Goal: Information Seeking & Learning: Learn about a topic

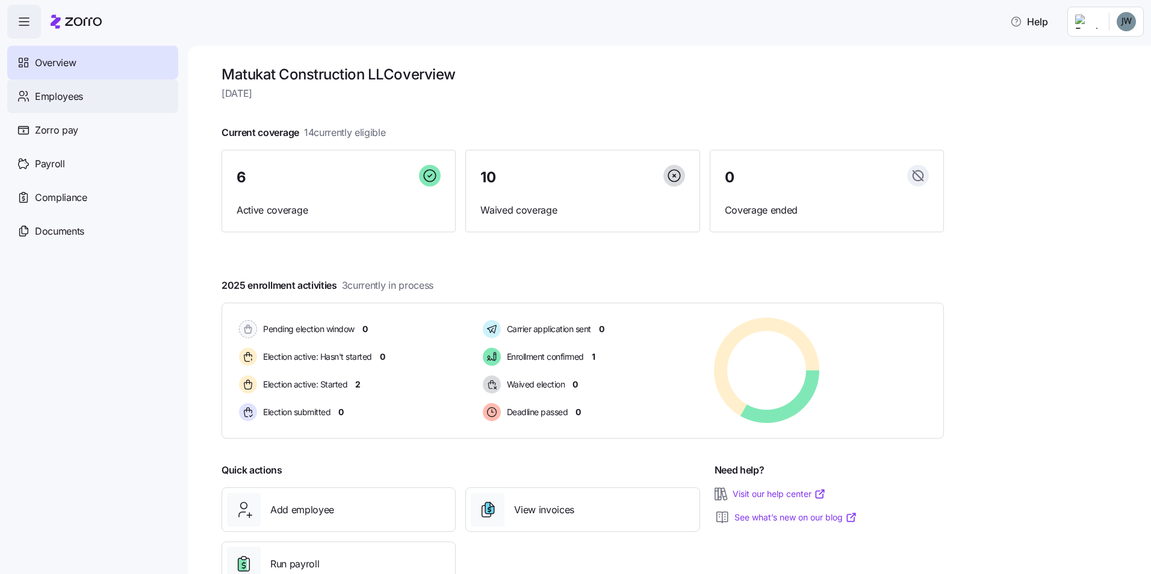
click at [76, 102] on span "Employees" at bounding box center [59, 96] width 48 height 15
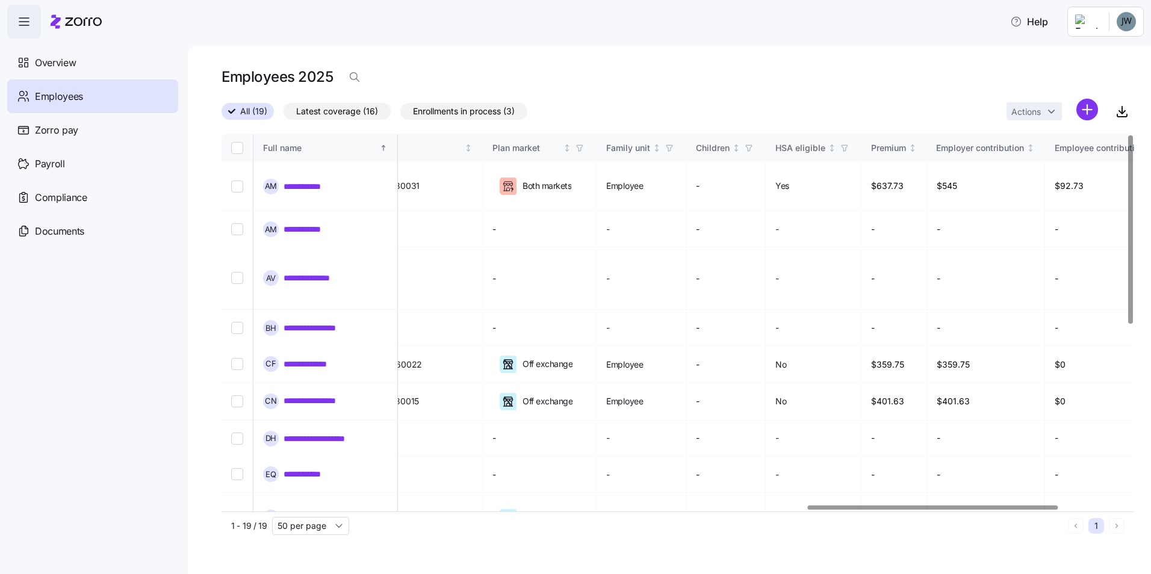
scroll to position [0, 2153]
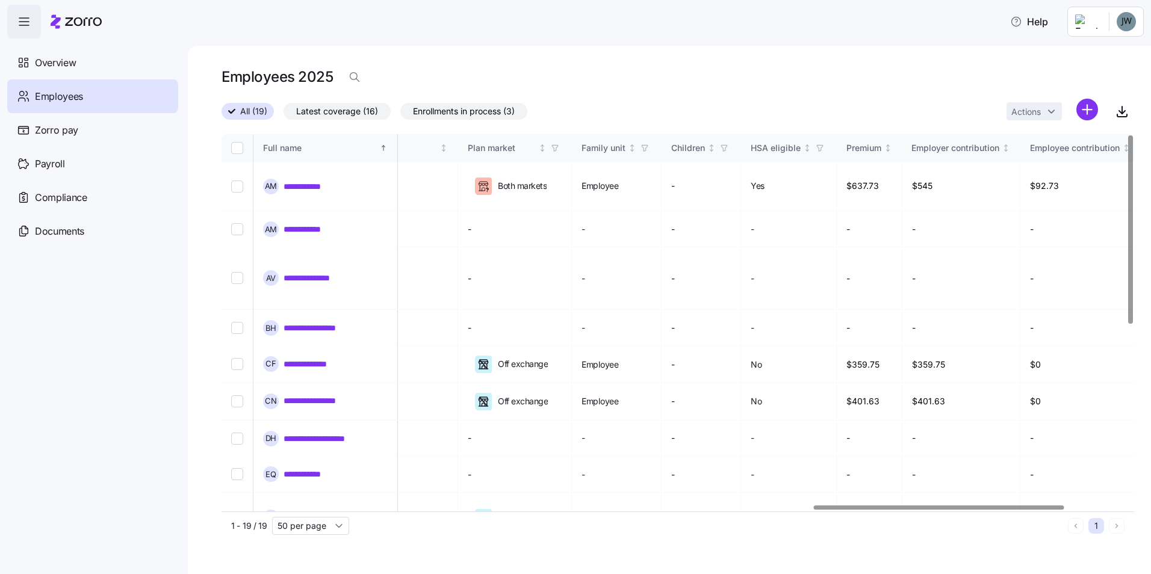
click at [1039, 510] on div at bounding box center [939, 508] width 251 height 4
click at [488, 188] on icon at bounding box center [488, 190] width 2 height 4
drag, startPoint x: 1023, startPoint y: 503, endPoint x: 1089, endPoint y: 506, distance: 66.3
click at [1089, 506] on div "**********" at bounding box center [678, 323] width 913 height 378
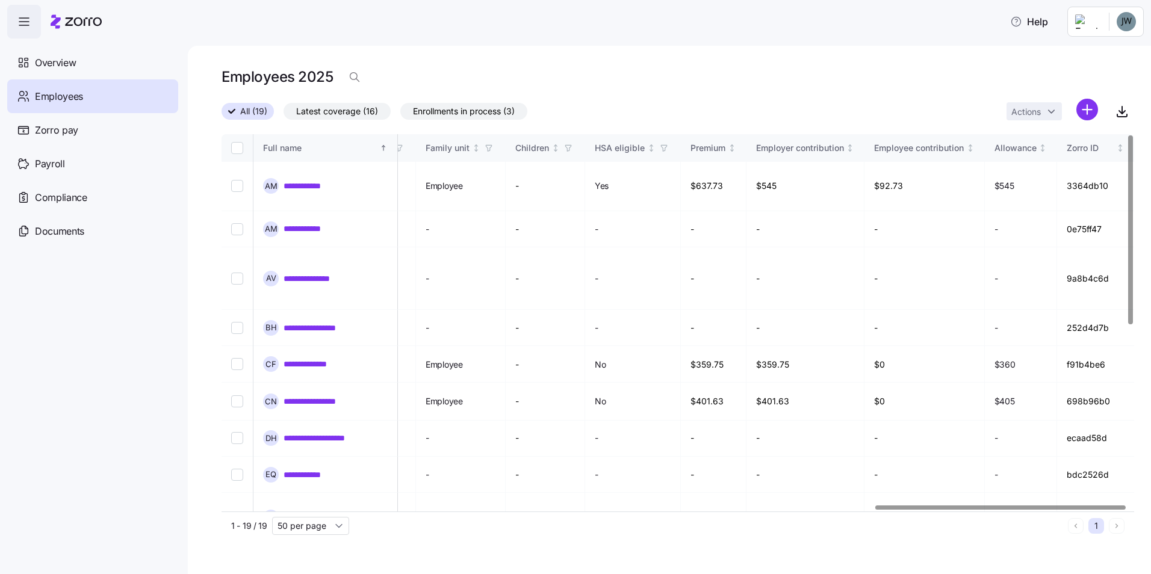
click at [1085, 510] on div at bounding box center [675, 508] width 906 height 7
click at [1084, 511] on div at bounding box center [675, 508] width 906 height 7
click at [1014, 512] on div at bounding box center [675, 508] width 906 height 7
click at [1042, 23] on span "Help" at bounding box center [1029, 21] width 38 height 14
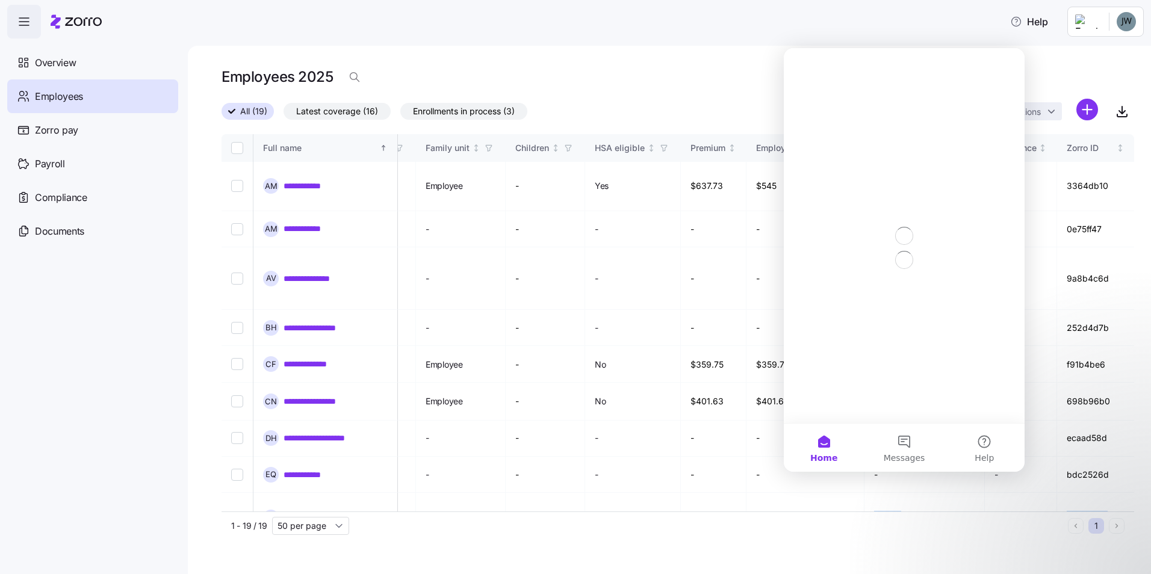
scroll to position [0, 0]
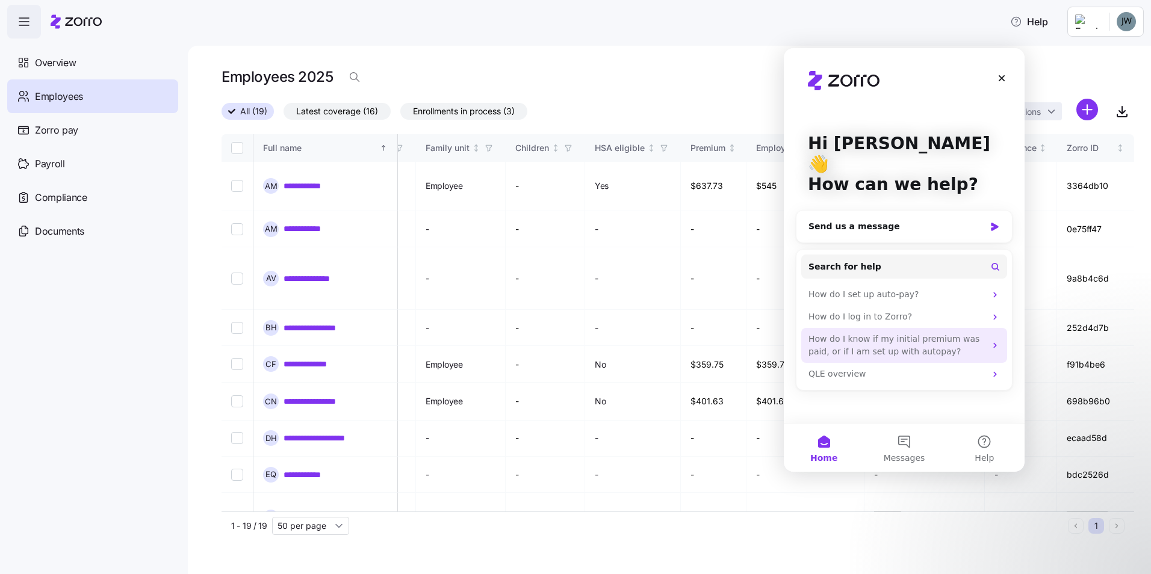
click at [925, 337] on div "How do I know if my initial premium was paid, or if I am set up with autopay?" at bounding box center [897, 345] width 177 height 25
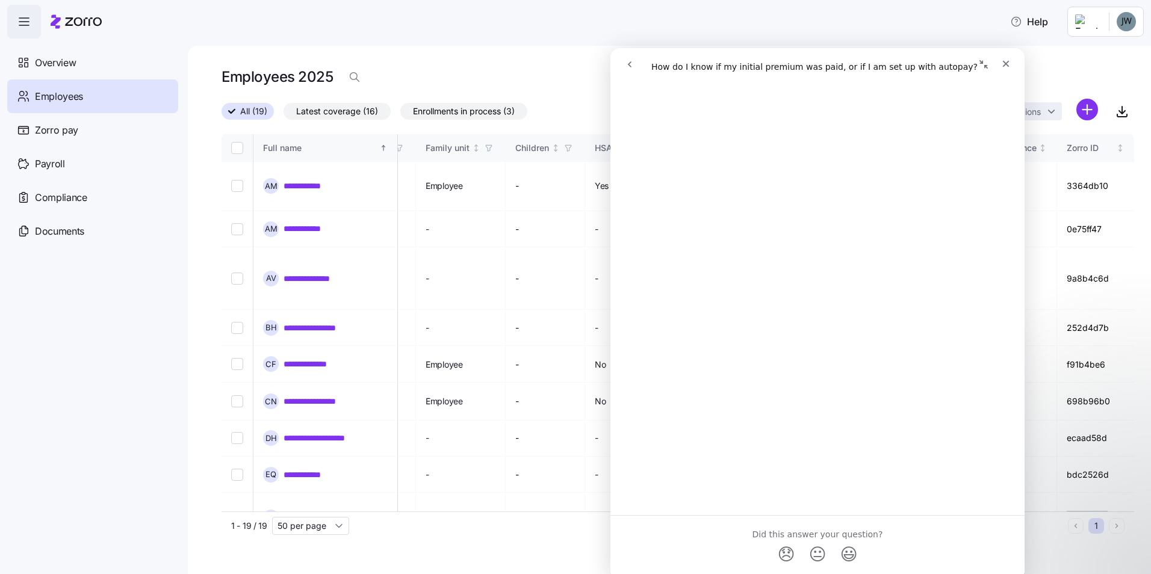
scroll to position [361, 0]
click at [632, 69] on button "go back" at bounding box center [629, 64] width 23 height 23
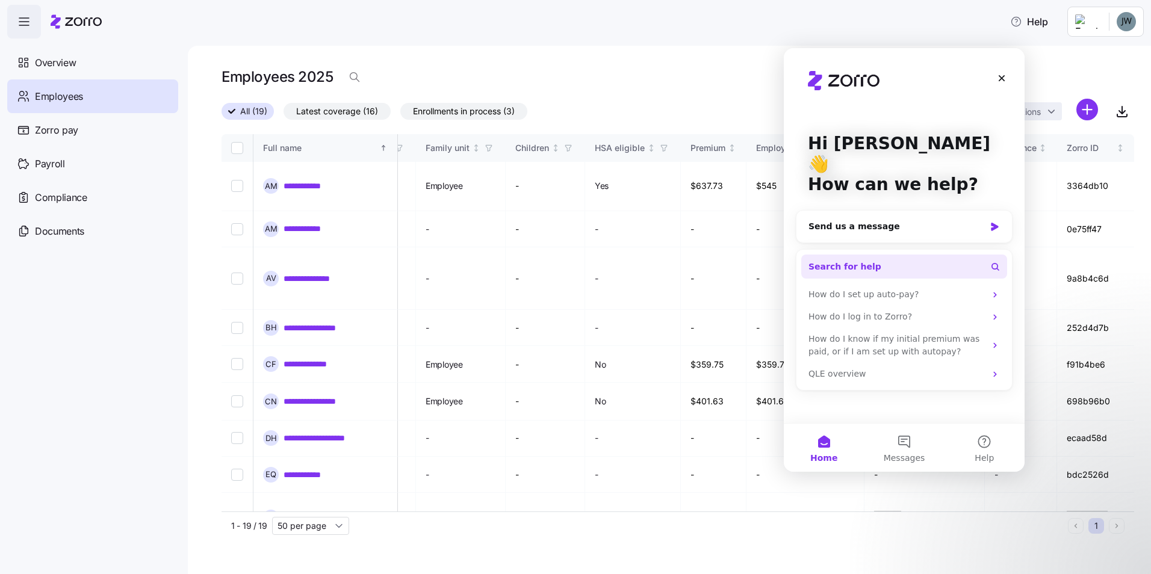
click at [858, 261] on span "Search for help" at bounding box center [845, 267] width 73 height 13
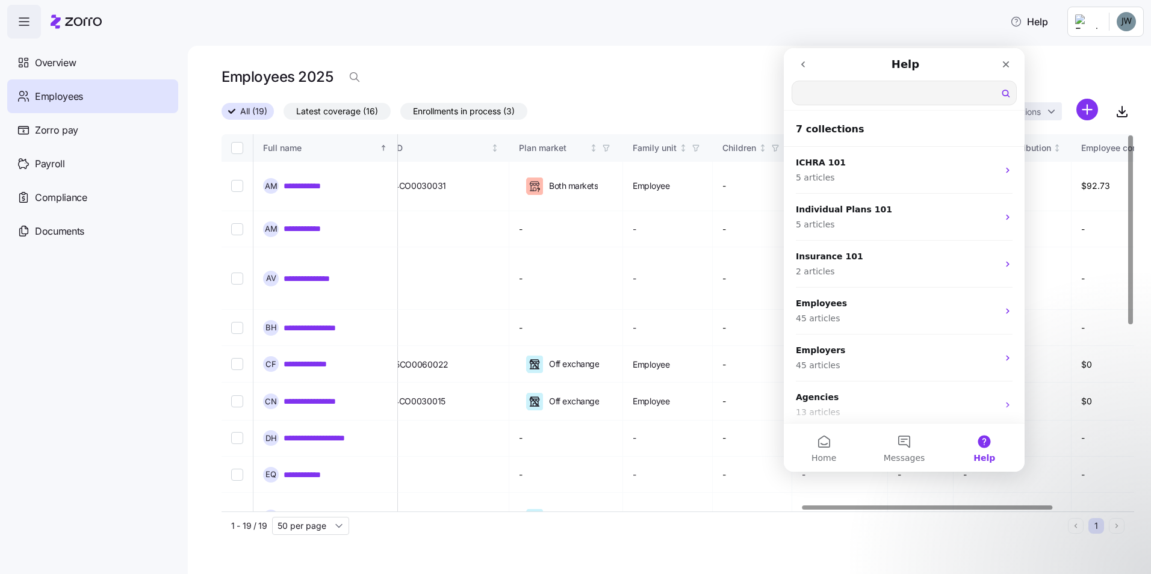
scroll to position [0, 2124]
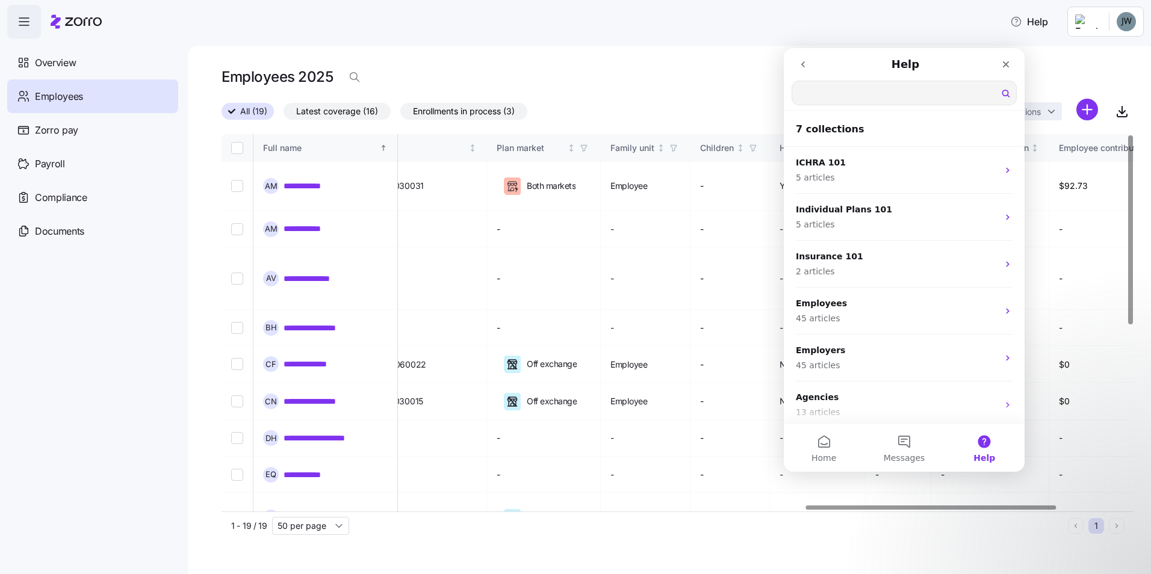
click at [817, 506] on div at bounding box center [931, 508] width 251 height 4
click at [817, 81] on nav "Help Search for help" at bounding box center [904, 79] width 241 height 63
click at [828, 93] on input "Search for help" at bounding box center [904, 92] width 224 height 23
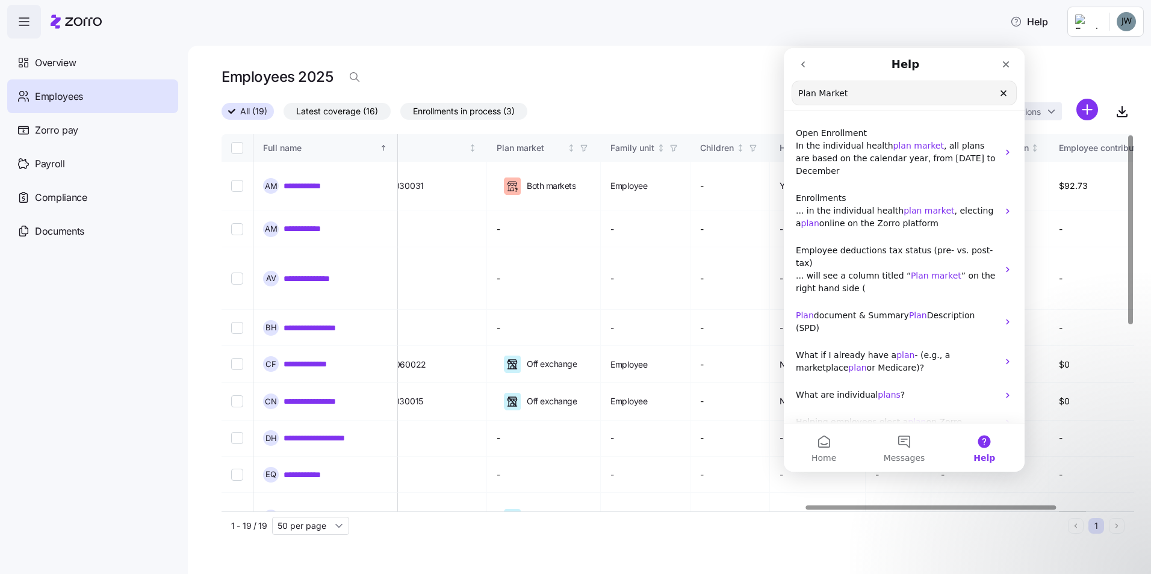
type input "Plan Market"
drag, startPoint x: 56, startPoint y: 261, endPoint x: 45, endPoint y: 343, distance: 82.6
click at [57, 265] on nav "Overview Employees Zorro pay Payroll Compliance Documents" at bounding box center [94, 307] width 188 height 536
click at [517, 182] on icon at bounding box center [512, 186] width 9 height 9
click at [518, 181] on icon at bounding box center [512, 186] width 12 height 13
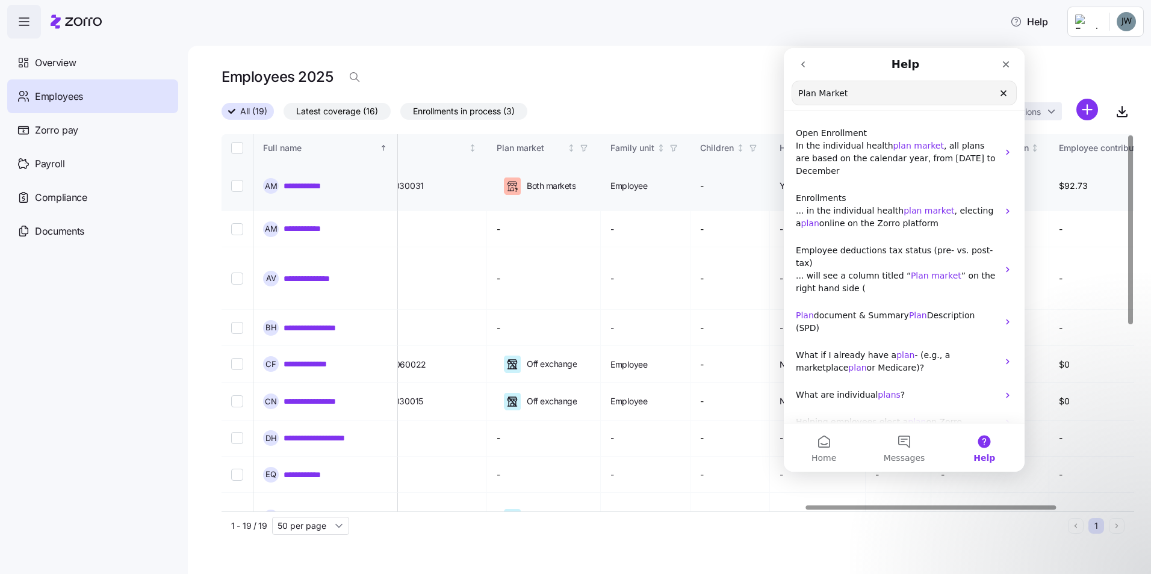
click at [307, 180] on link "**********" at bounding box center [310, 186] width 52 height 12
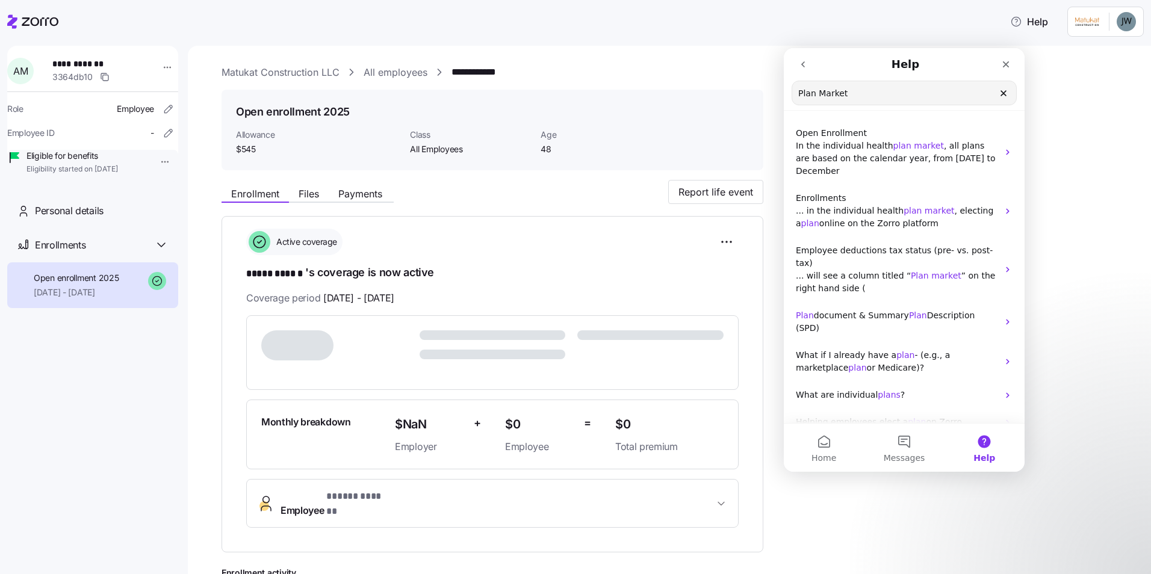
click at [805, 68] on icon "go back" at bounding box center [803, 65] width 10 height 10
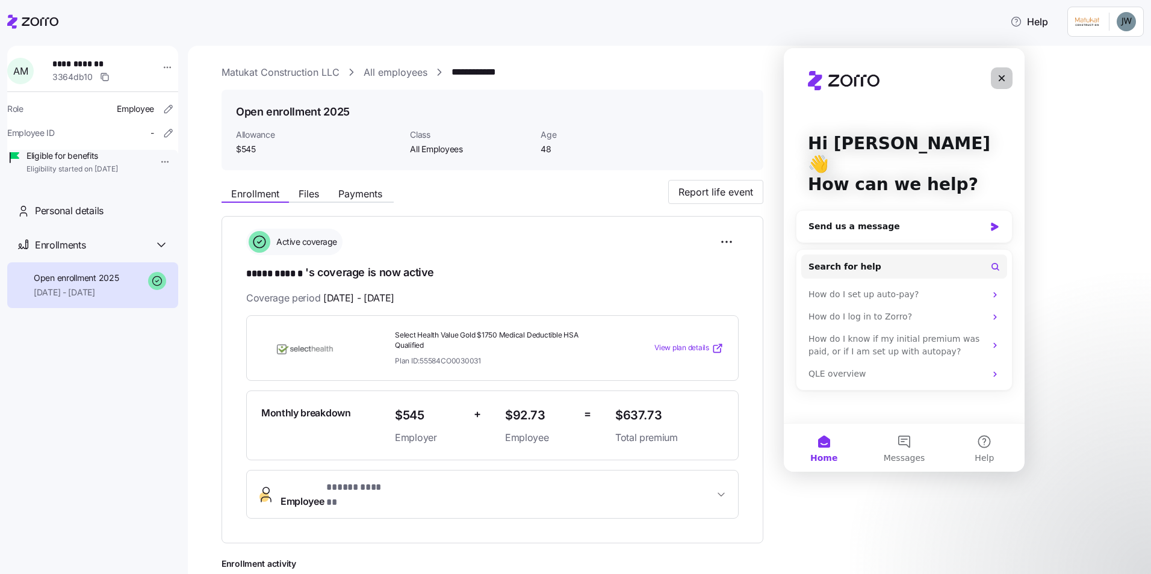
click at [1011, 83] on div "Close" at bounding box center [1002, 78] width 22 height 22
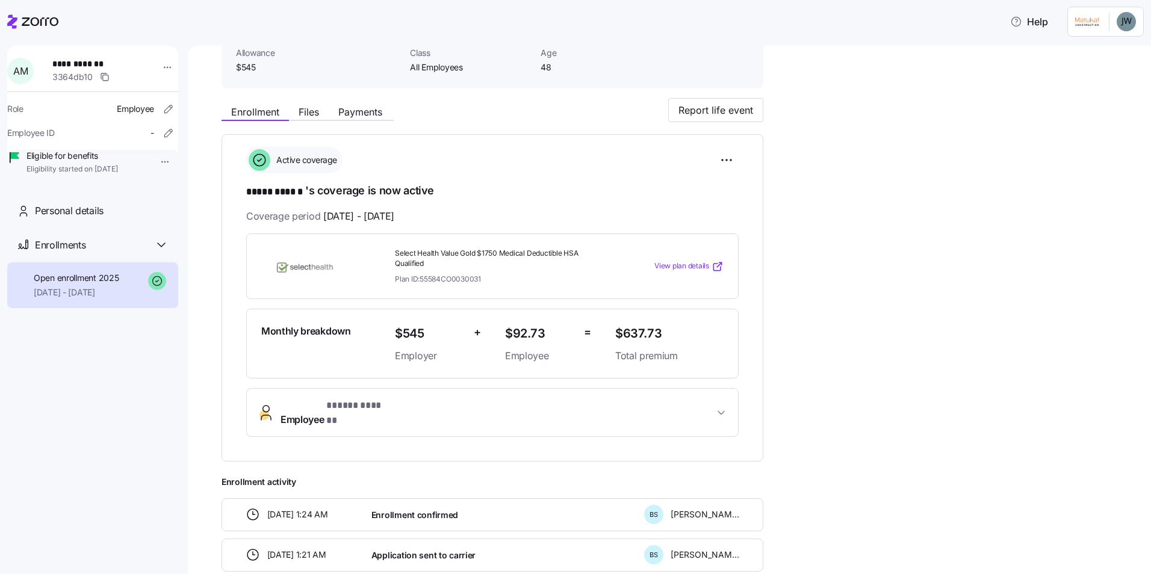
scroll to position [60, 0]
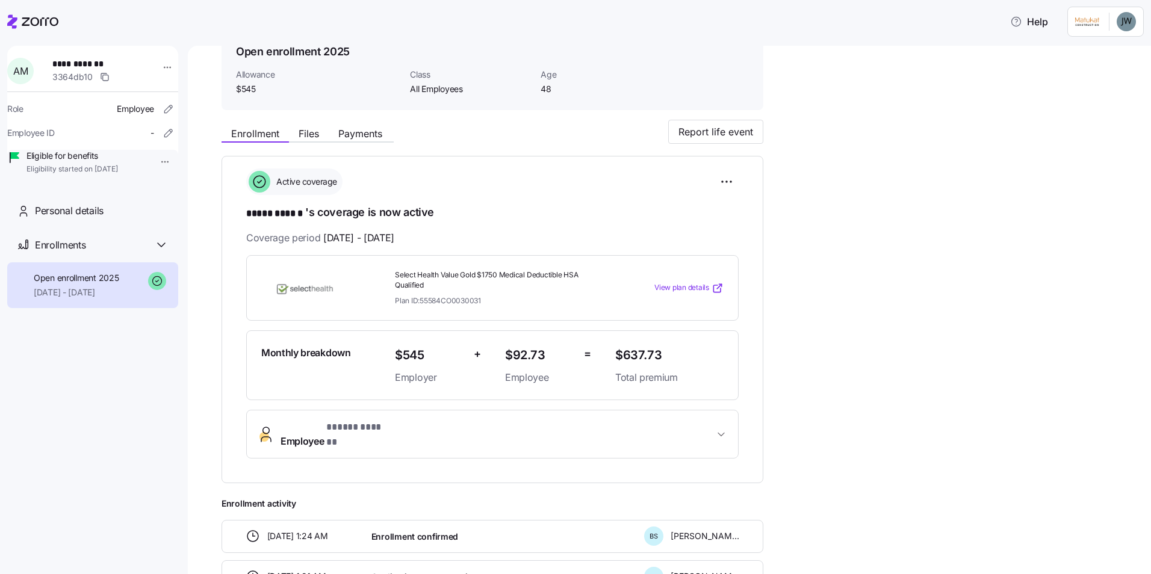
click at [708, 296] on div "View plan details" at bounding box center [670, 289] width 118 height 22
click at [705, 285] on span "View plan details" at bounding box center [682, 287] width 55 height 11
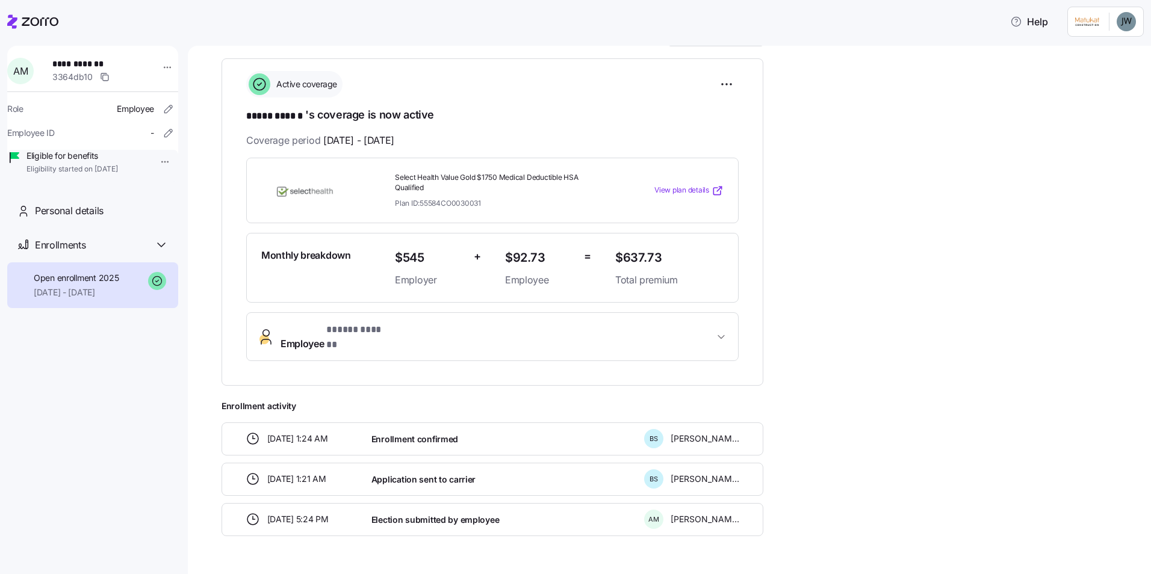
scroll to position [181, 0]
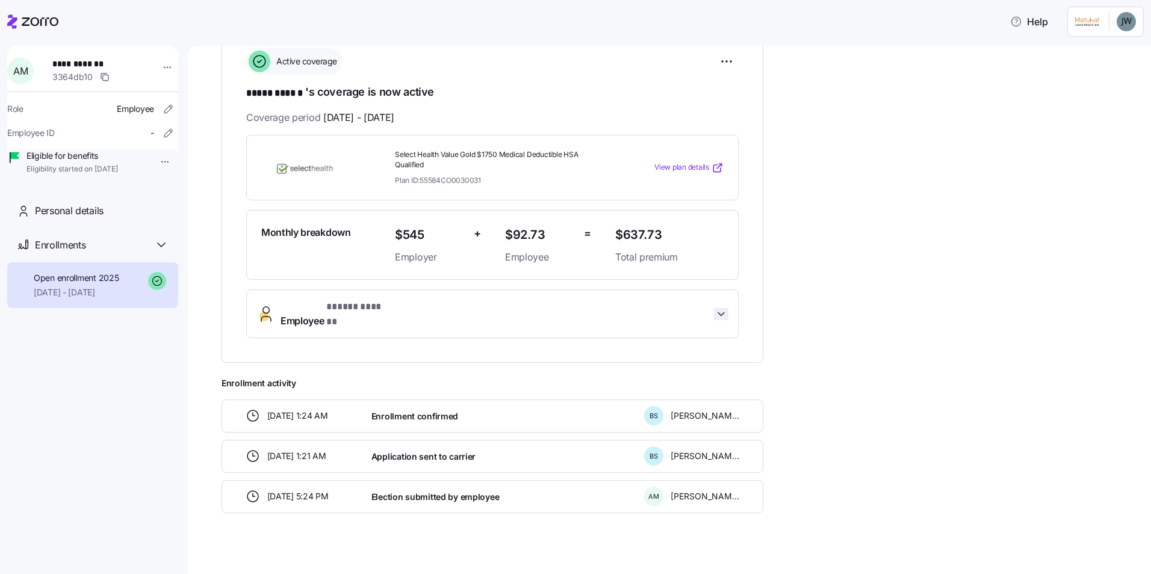
click at [725, 311] on icon "button" at bounding box center [721, 314] width 12 height 12
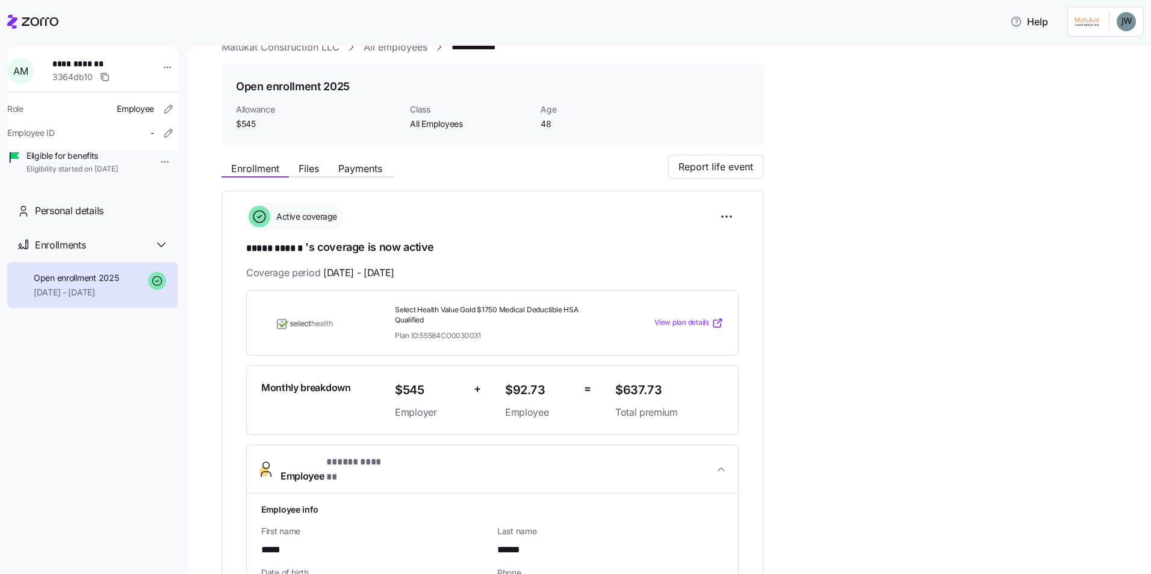
scroll to position [0, 0]
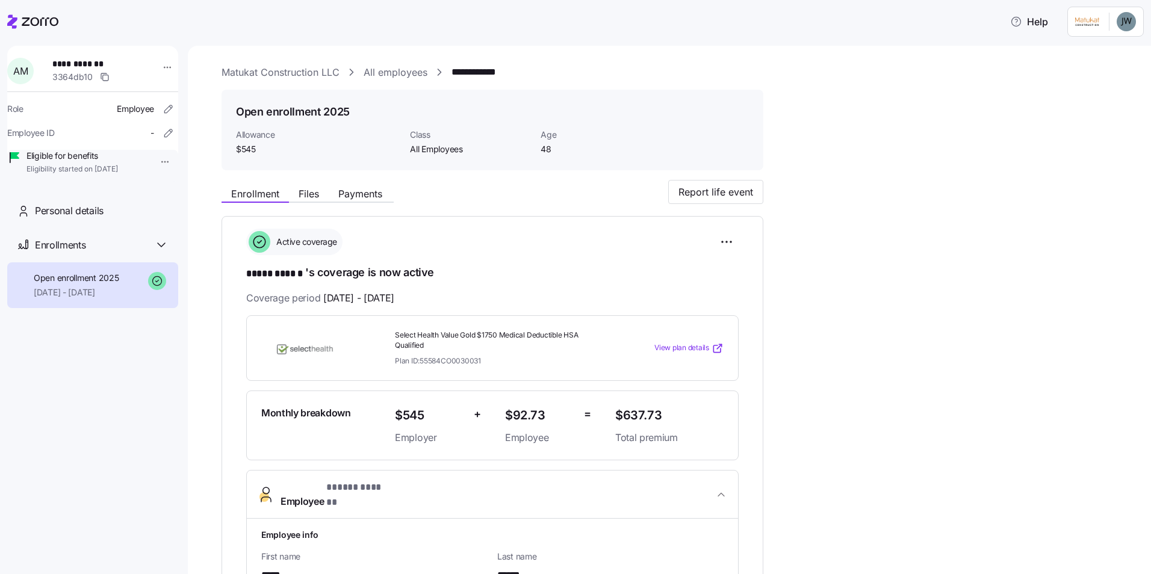
click at [376, 73] on link "All employees" at bounding box center [396, 72] width 64 height 15
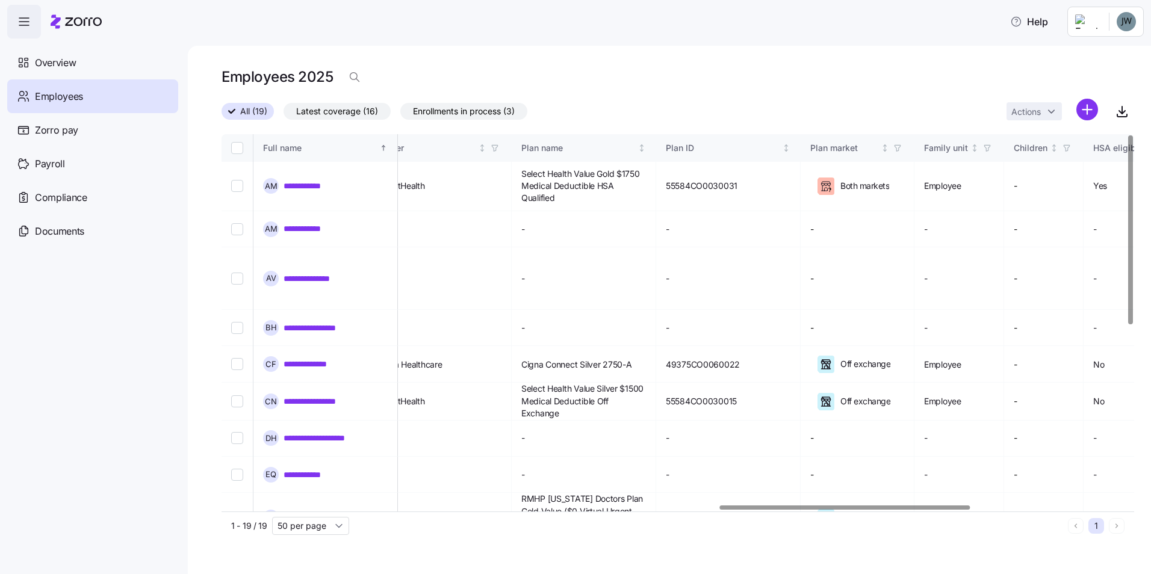
scroll to position [0, 1833]
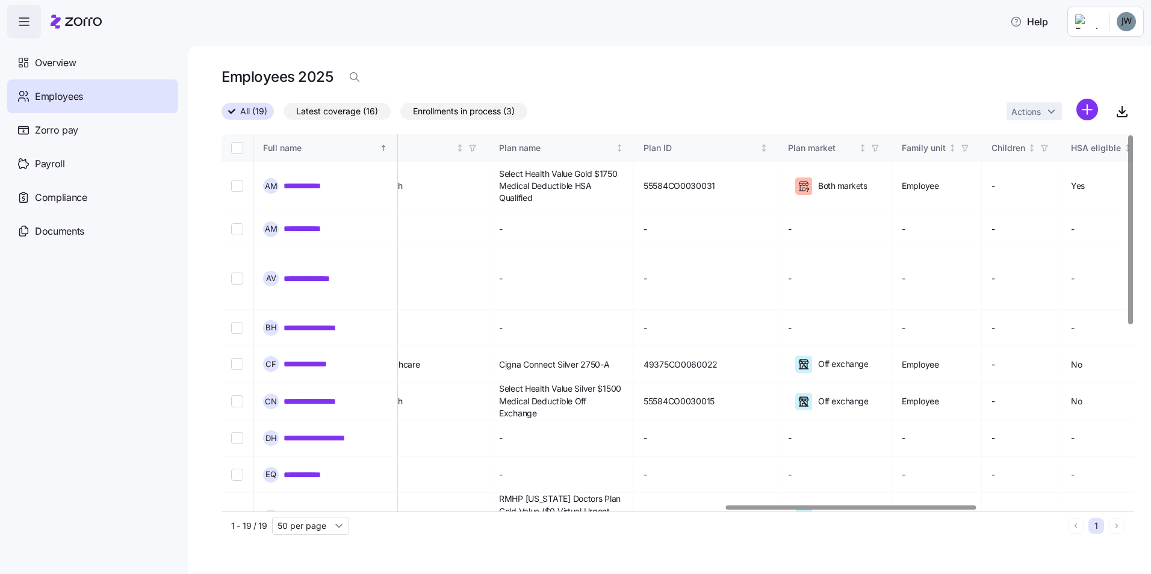
click at [968, 506] on div at bounding box center [851, 508] width 251 height 4
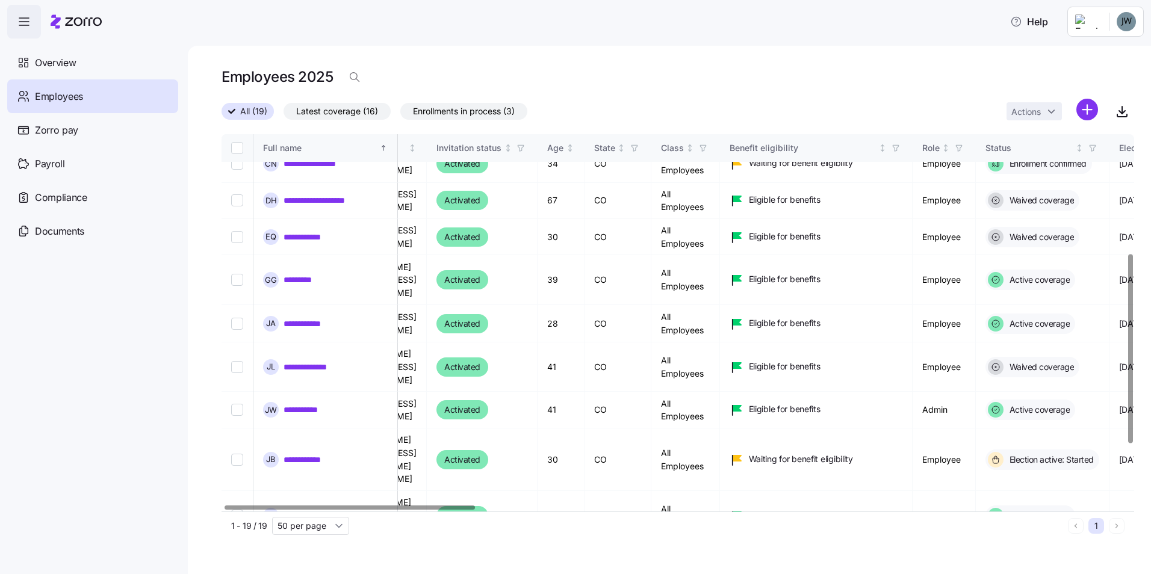
scroll to position [238, 0]
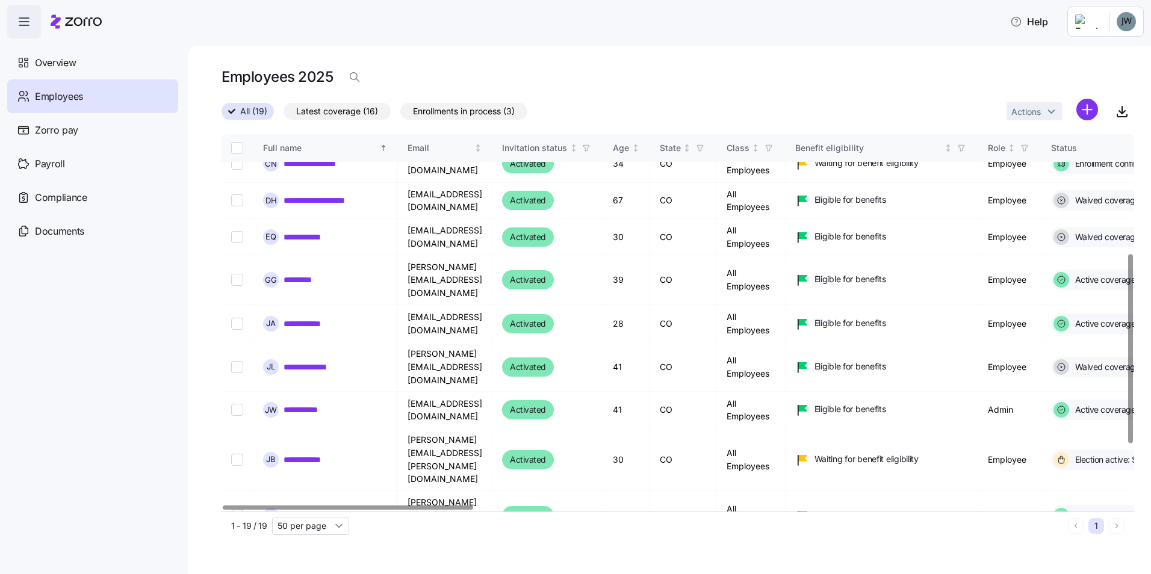
click at [335, 510] on div at bounding box center [348, 508] width 251 height 4
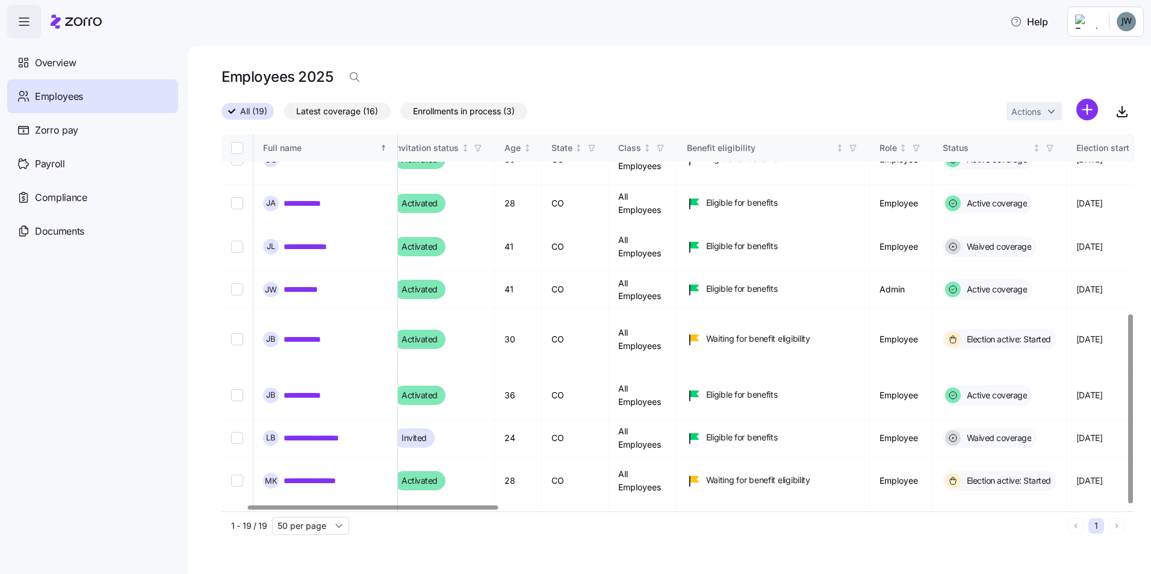
scroll to position [358, 5]
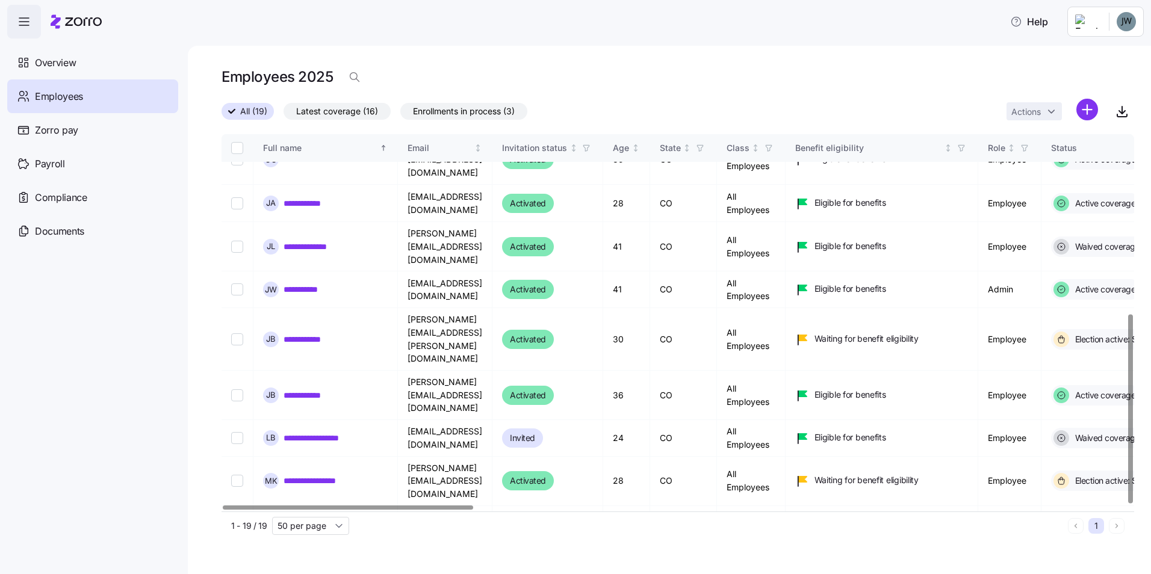
click at [376, 510] on div at bounding box center [348, 508] width 251 height 4
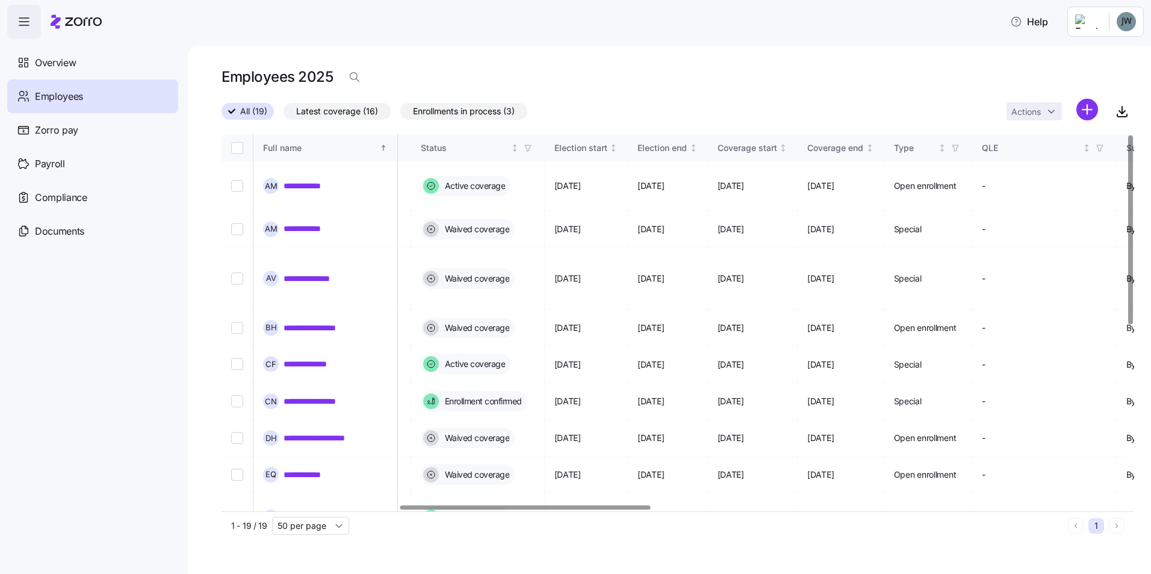
scroll to position [0, 650]
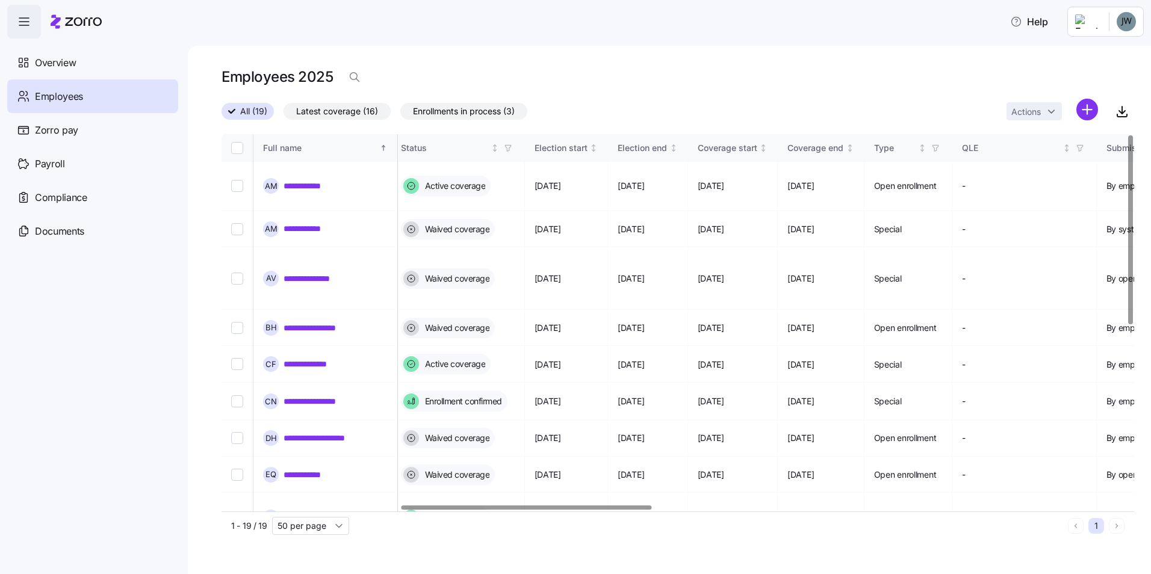
click at [582, 510] on div at bounding box center [527, 508] width 251 height 4
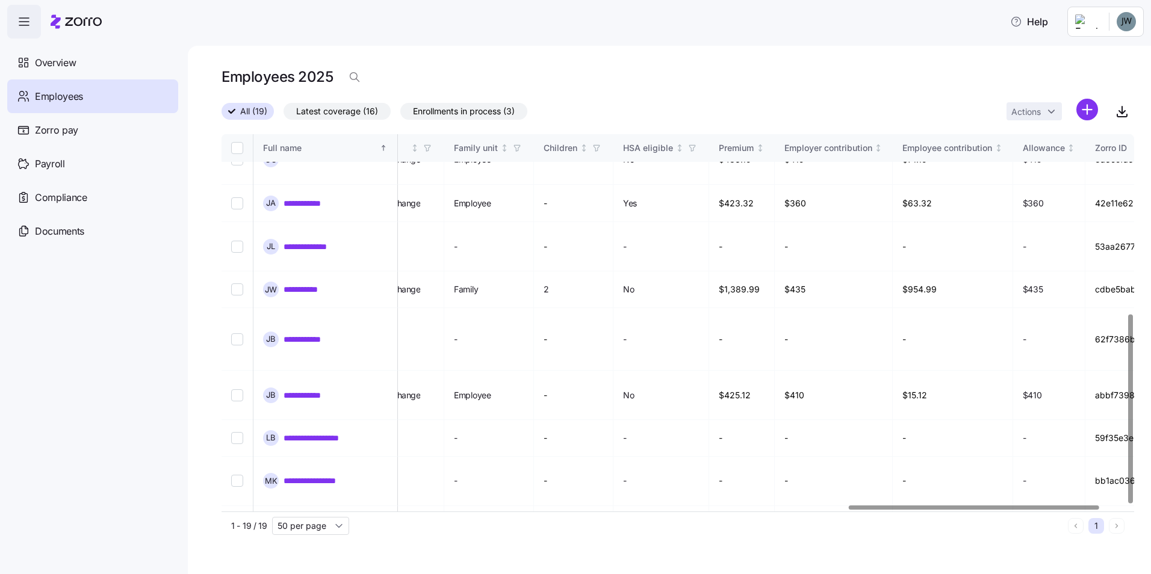
click at [976, 510] on div at bounding box center [974, 508] width 251 height 4
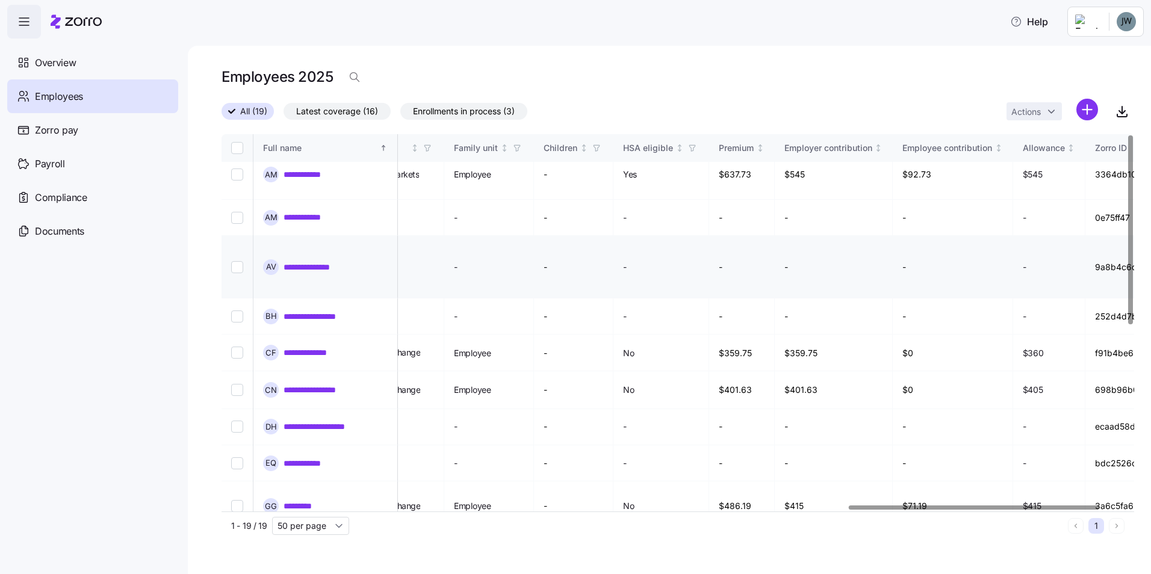
scroll to position [0, 2281]
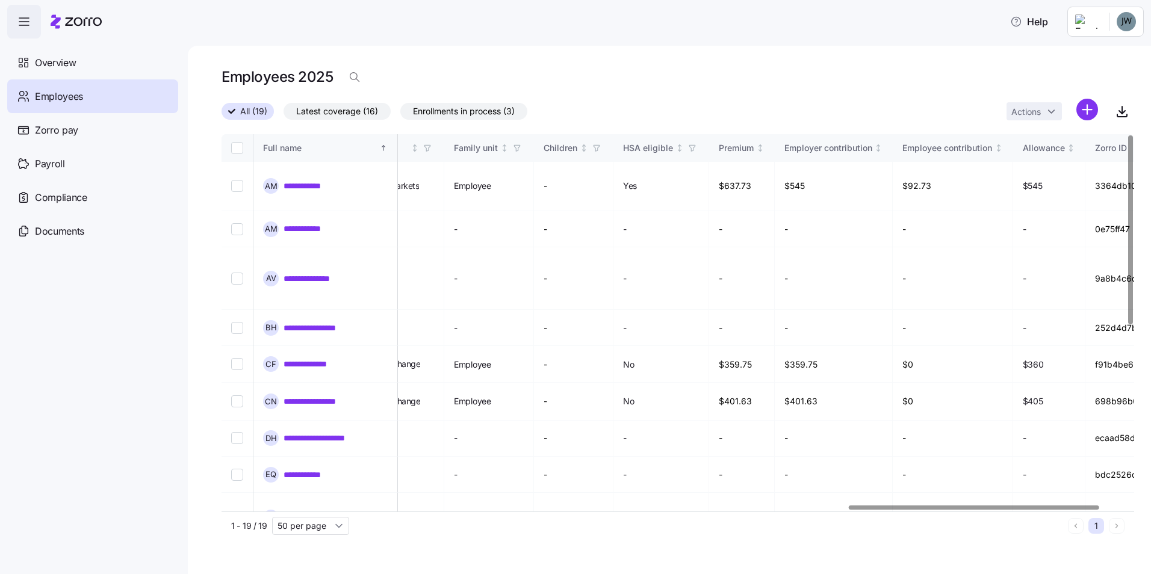
click at [744, 53] on div "**********" at bounding box center [669, 310] width 963 height 529
click at [794, 63] on div "**********" at bounding box center [669, 310] width 963 height 529
click at [779, 11] on div "Help" at bounding box center [575, 22] width 1137 height 34
click at [565, 57] on div "**********" at bounding box center [669, 310] width 963 height 529
click at [653, 82] on div "Employees 2025" at bounding box center [678, 77] width 913 height 24
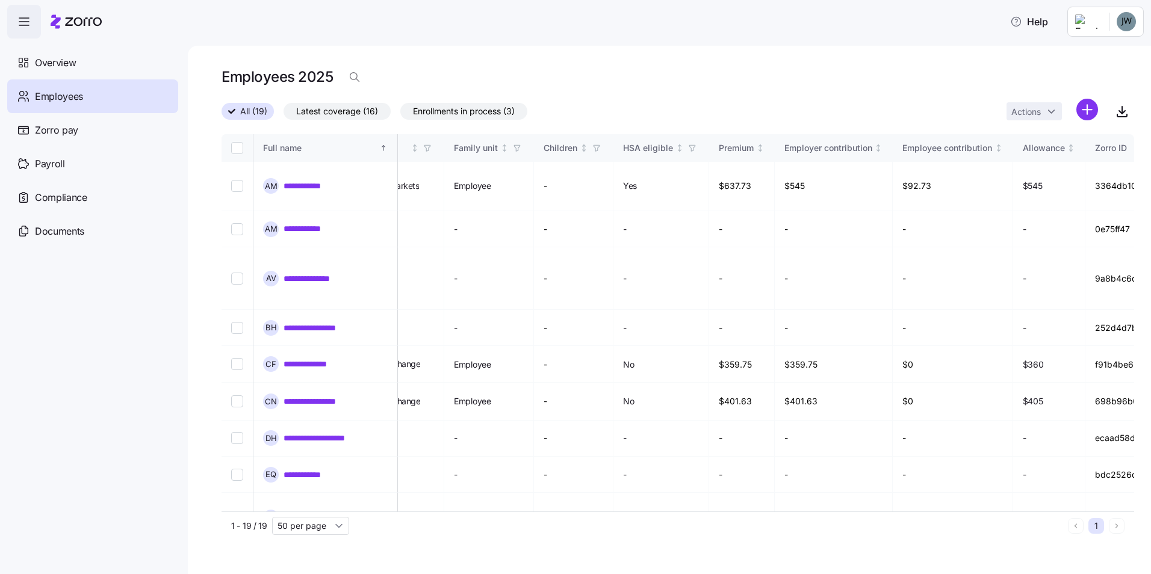
click at [659, 82] on div "Employees 2025" at bounding box center [678, 77] width 913 height 24
click at [769, 90] on div "Employees 2025" at bounding box center [678, 82] width 913 height 34
click at [716, 46] on div "**********" at bounding box center [669, 310] width 963 height 529
click at [672, 68] on div "Employees 2025" at bounding box center [678, 77] width 913 height 24
click at [699, 54] on div "**********" at bounding box center [669, 310] width 963 height 529
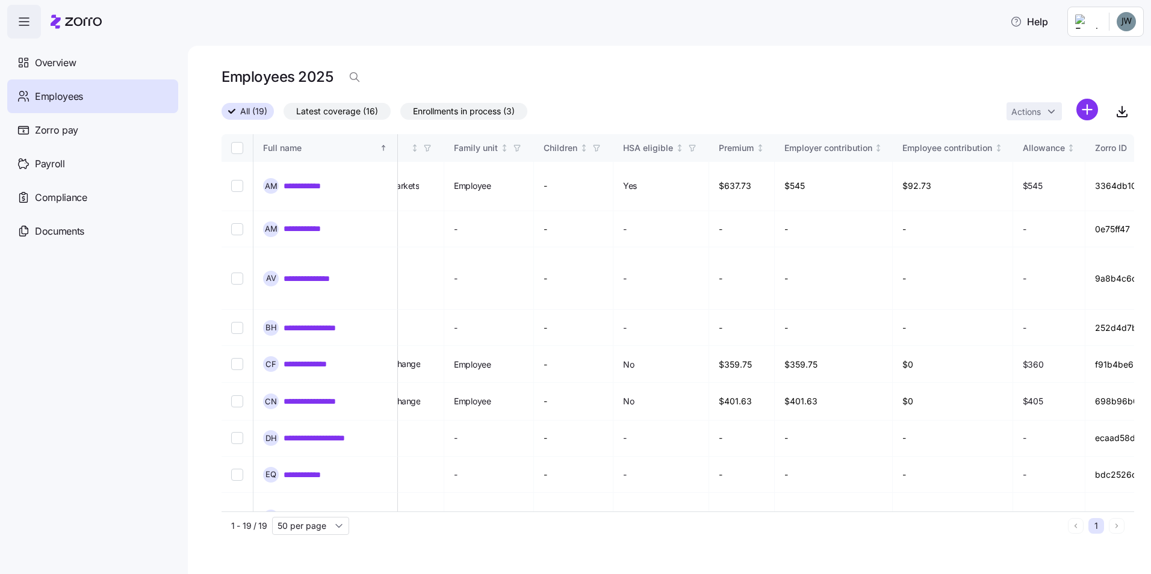
click at [516, 54] on div "**********" at bounding box center [669, 310] width 963 height 529
click at [623, 70] on div "Employees 2025" at bounding box center [678, 77] width 913 height 24
click at [808, 95] on div "Employees 2025" at bounding box center [678, 82] width 913 height 34
click at [795, 73] on div "Employees 2025" at bounding box center [678, 77] width 913 height 24
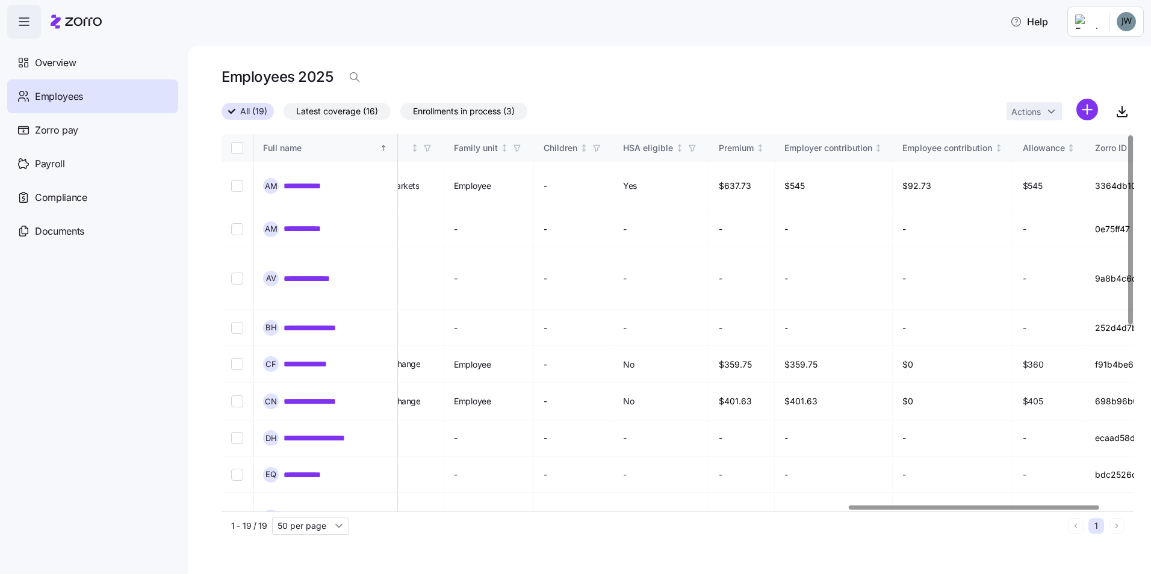
click at [771, 95] on div "Employees 2025" at bounding box center [678, 82] width 913 height 34
